Goal: Ask a question

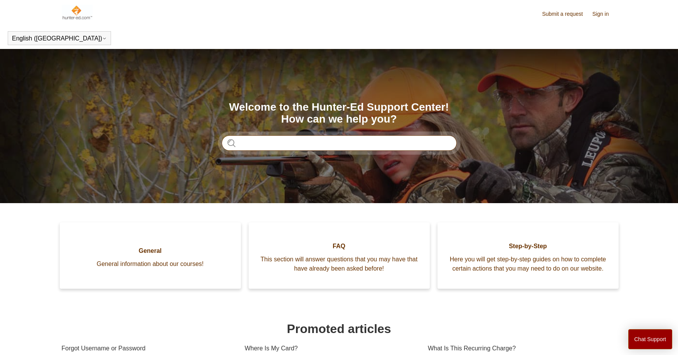
click at [326, 146] on input "Search" at bounding box center [339, 142] width 235 height 15
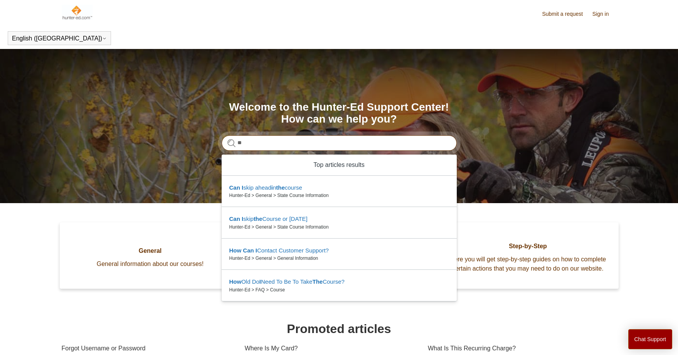
type input "*"
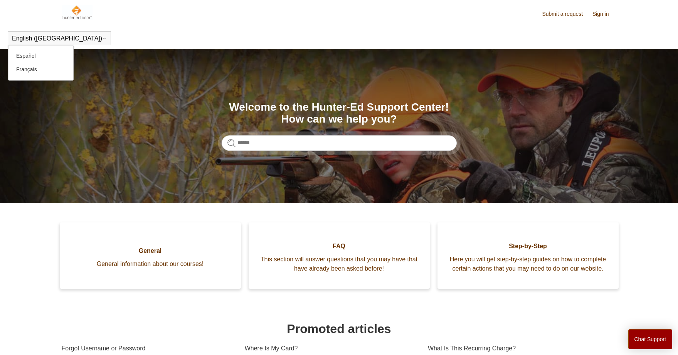
click at [102, 37] on icon at bounding box center [104, 38] width 5 height 5
click at [117, 32] on header "English (US) Español Français" at bounding box center [339, 38] width 678 height 22
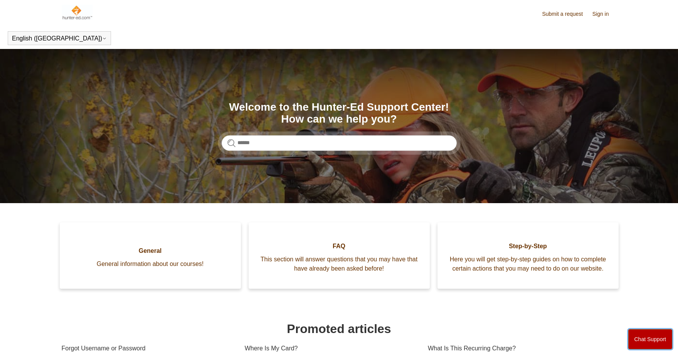
click at [650, 333] on button "Chat Support" at bounding box center [650, 339] width 44 height 20
